Goal: Obtain resource: Download file/media

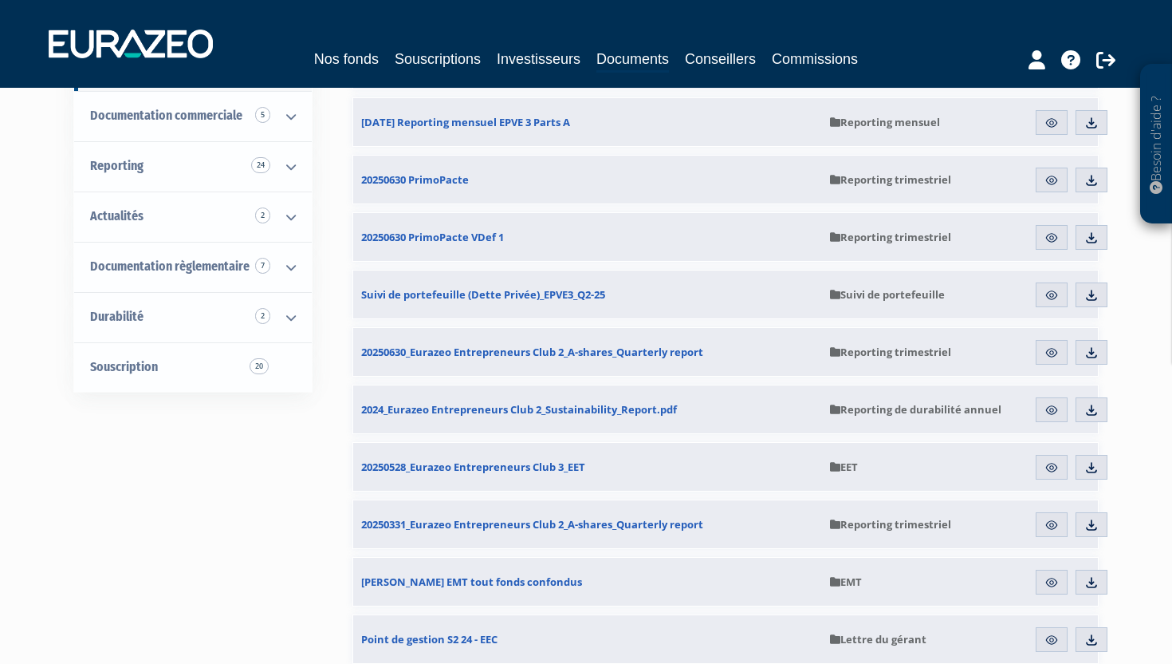
scroll to position [229, 0]
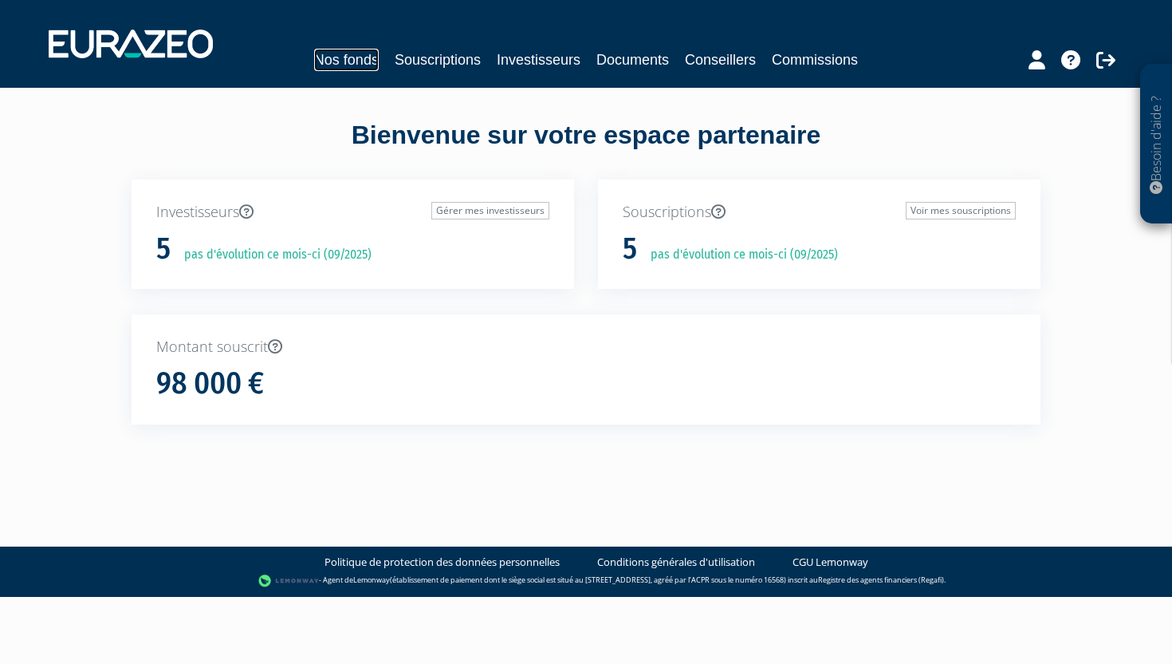
click at [348, 62] on link "Nos fonds" at bounding box center [346, 60] width 65 height 22
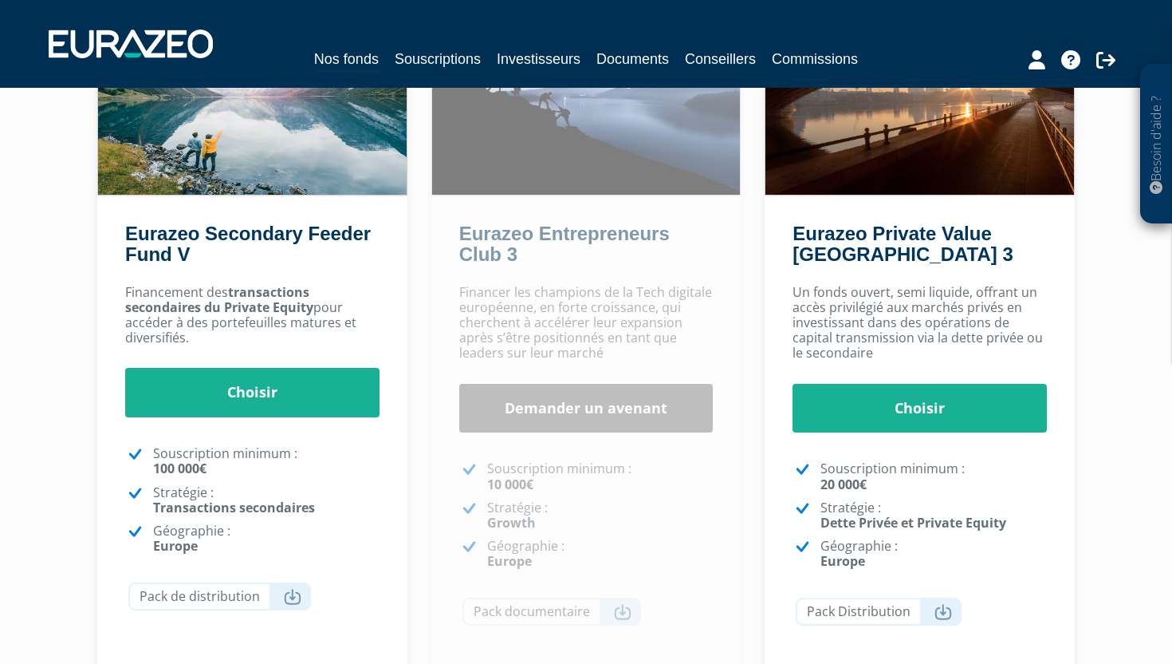
scroll to position [223, 0]
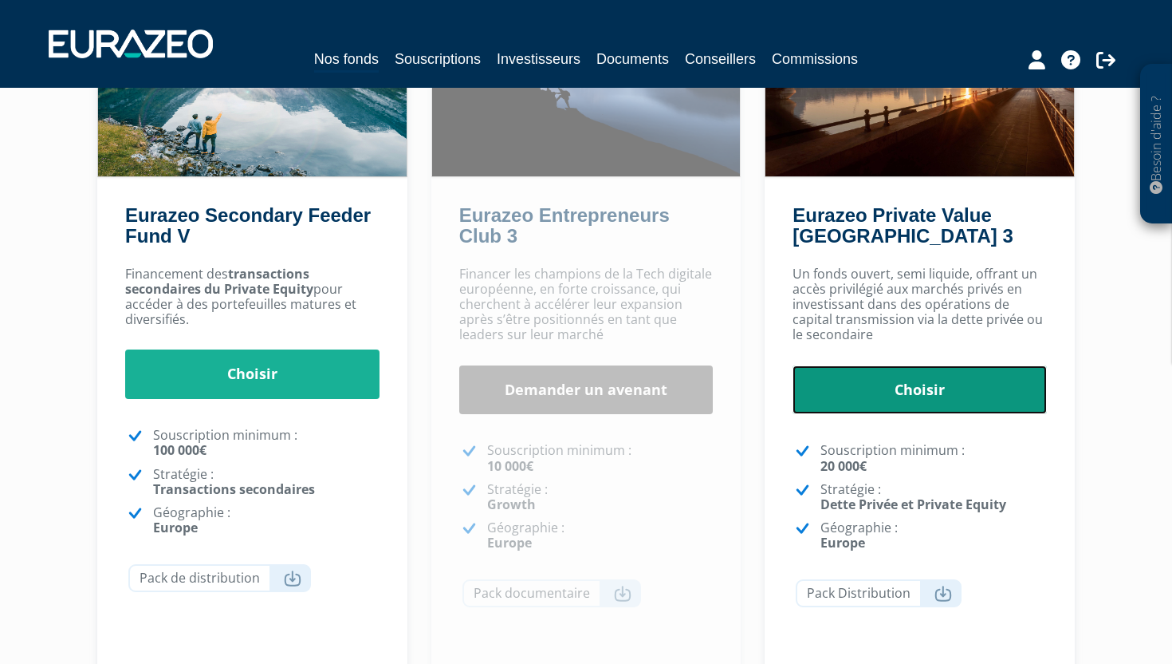
click at [898, 383] on link "Choisir" at bounding box center [920, 389] width 254 height 49
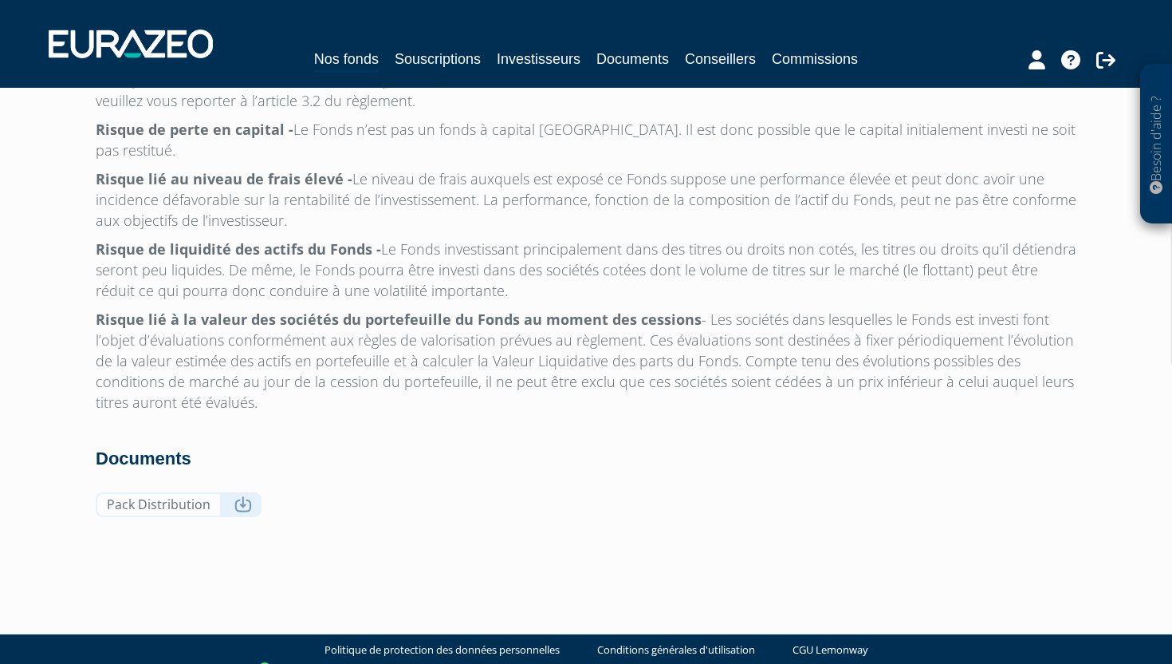
scroll to position [5086, 0]
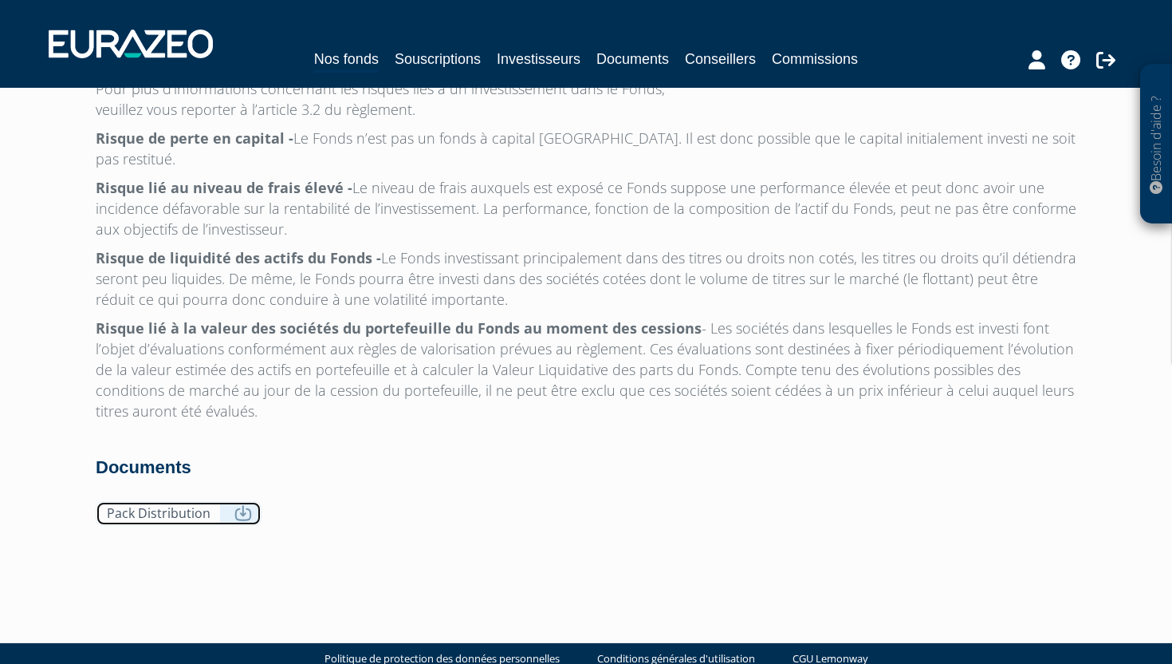
click at [165, 501] on link "Pack Distribution" at bounding box center [179, 513] width 166 height 25
click at [710, 274] on p "Risque de liquidité des actifs du Fonds - Le Fonds investissant principalement …" at bounding box center [586, 278] width 981 height 62
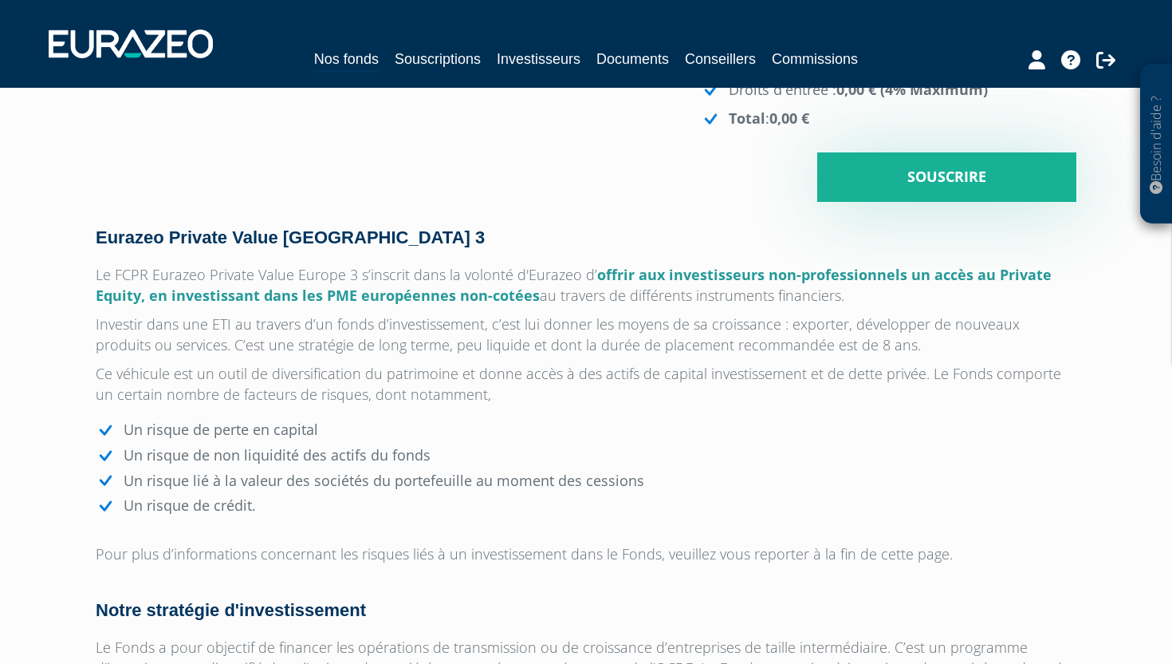
scroll to position [233, 0]
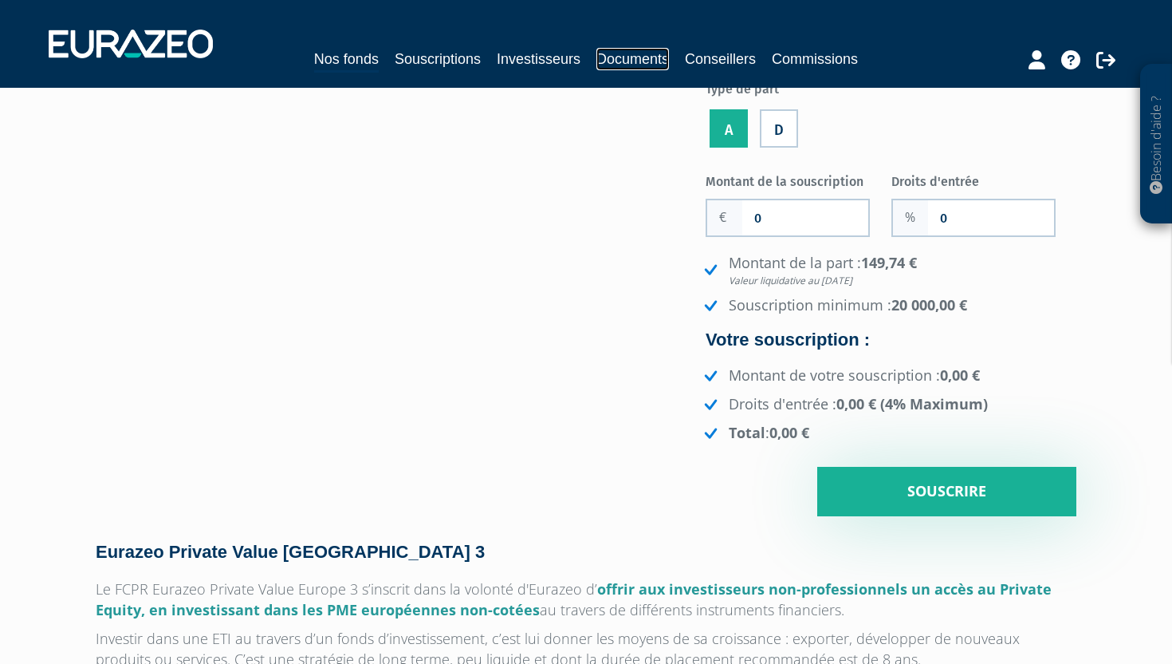
click at [609, 53] on link "Documents" at bounding box center [633, 59] width 73 height 22
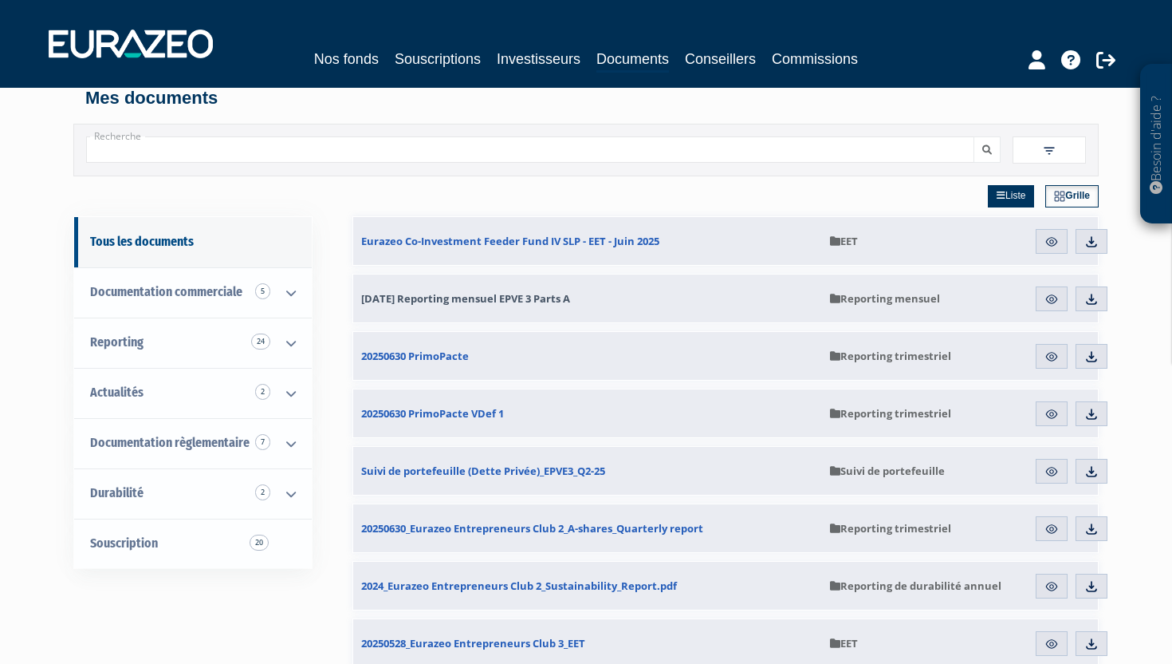
scroll to position [16, 0]
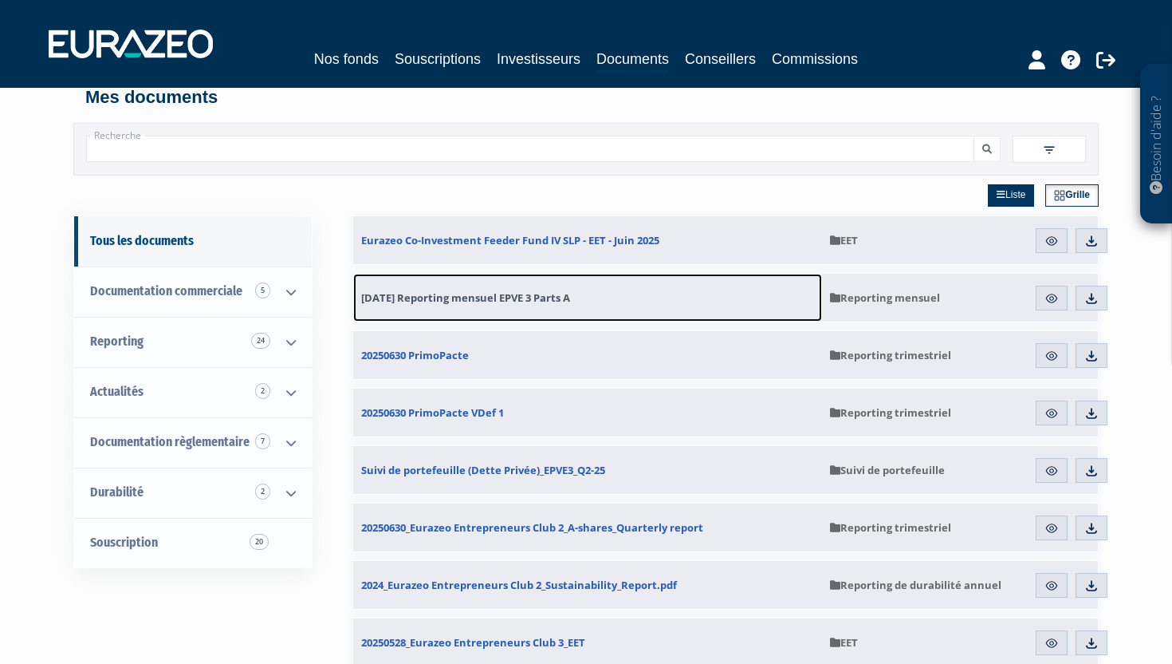
click at [562, 305] on link "[DATE] Reporting mensuel EPVE 3 Parts A" at bounding box center [587, 298] width 469 height 48
